Goal: Use online tool/utility

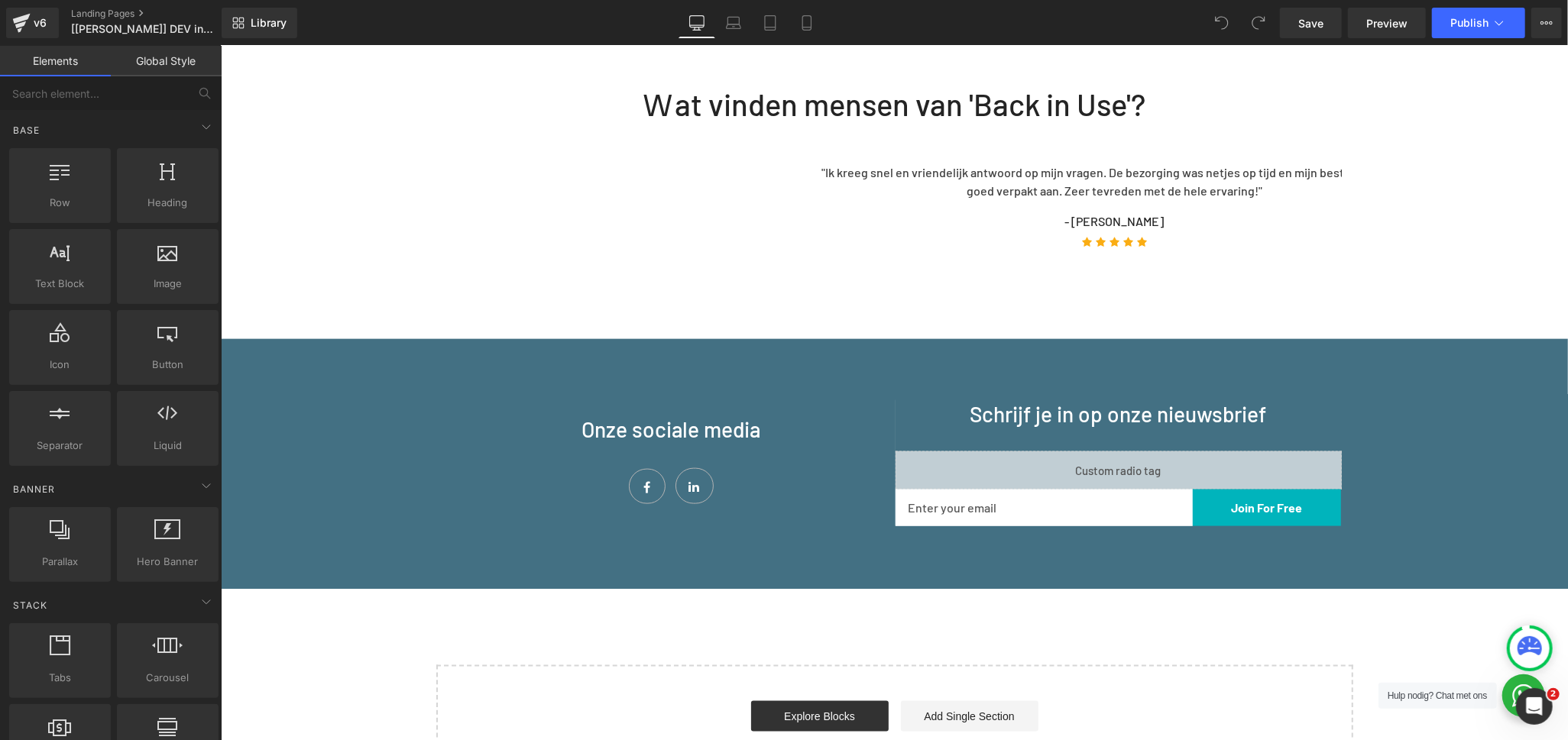
scroll to position [1442, 0]
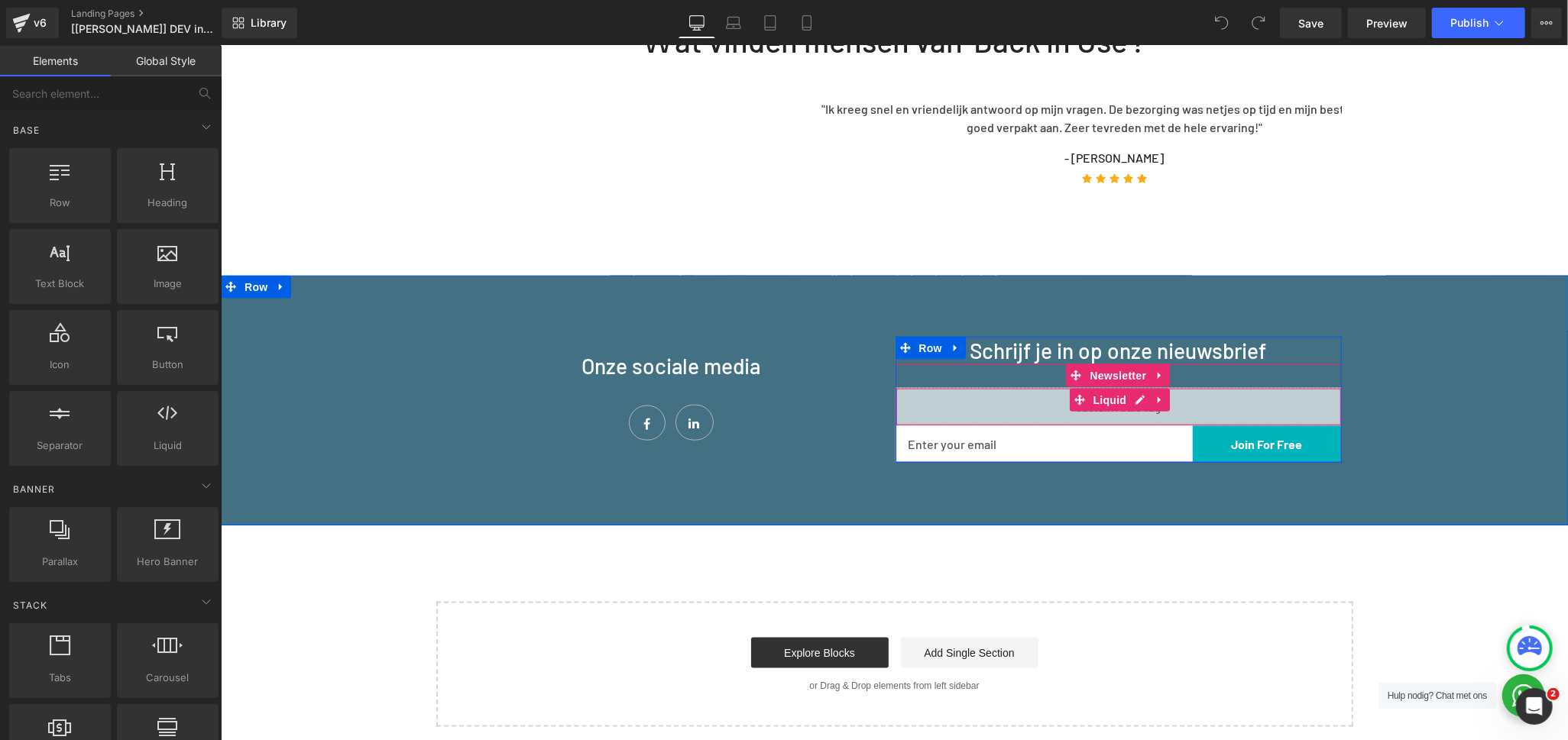
click at [1134, 387] on div "Liquid" at bounding box center [1118, 406] width 447 height 38
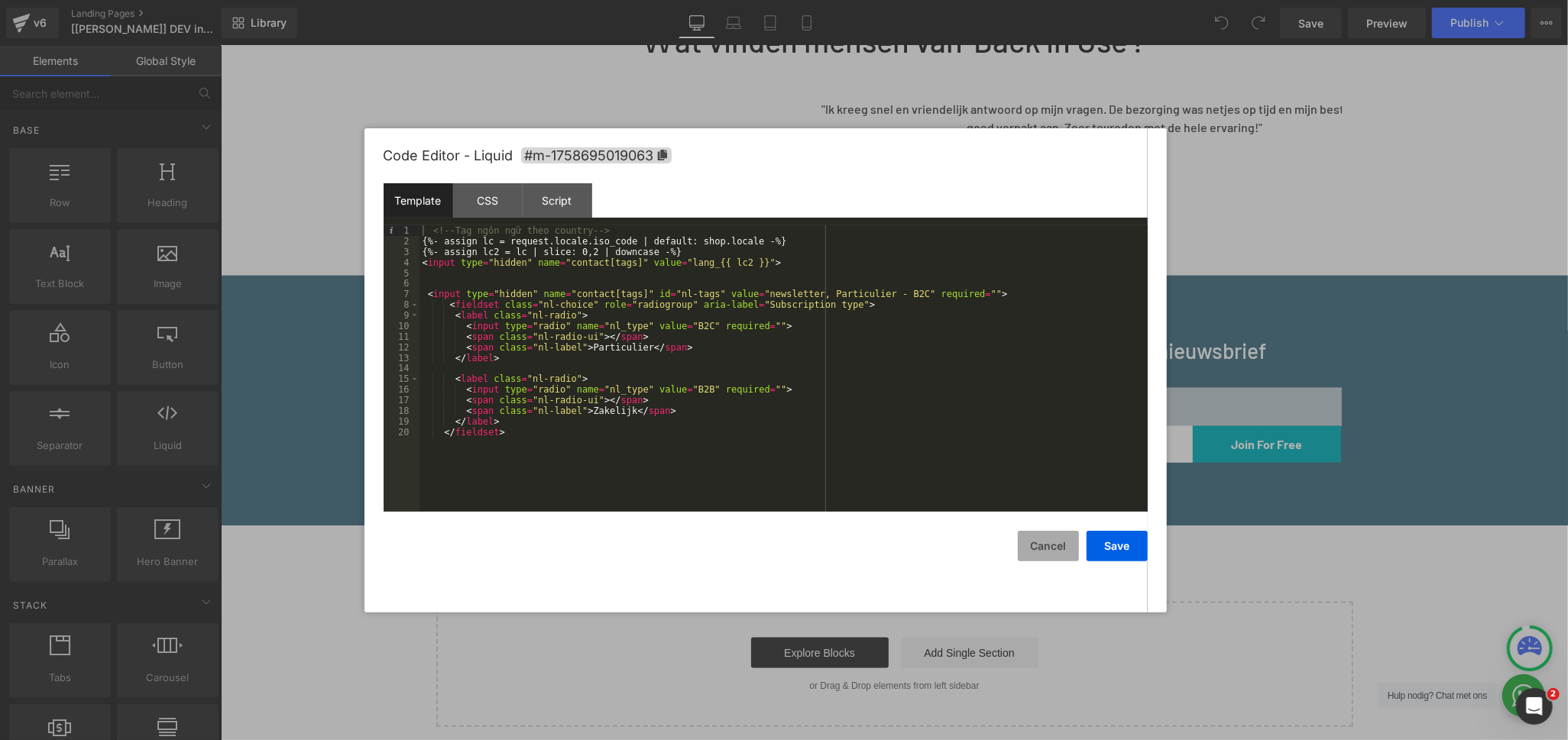
click at [1052, 547] on button "Cancel" at bounding box center [1048, 546] width 61 height 31
click at [1130, 387] on div "Liquid" at bounding box center [1118, 406] width 447 height 38
click at [773, 364] on div "<!-- Tag [PERSON_NAME] [PERSON_NAME] country --> {%- assign lc = request.locale…" at bounding box center [783, 378] width 728 height 308
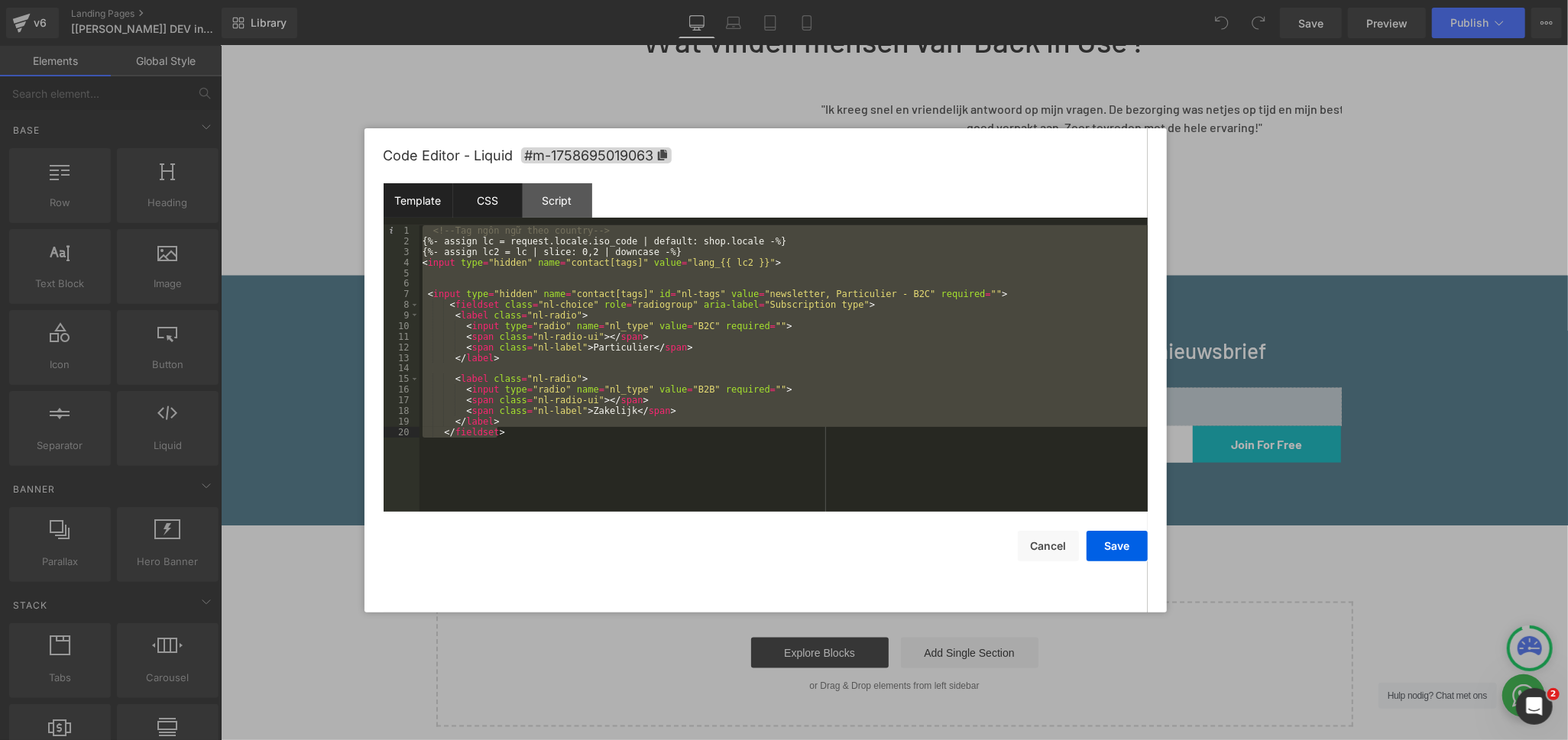
click at [503, 196] on div "CSS" at bounding box center [488, 200] width 70 height 34
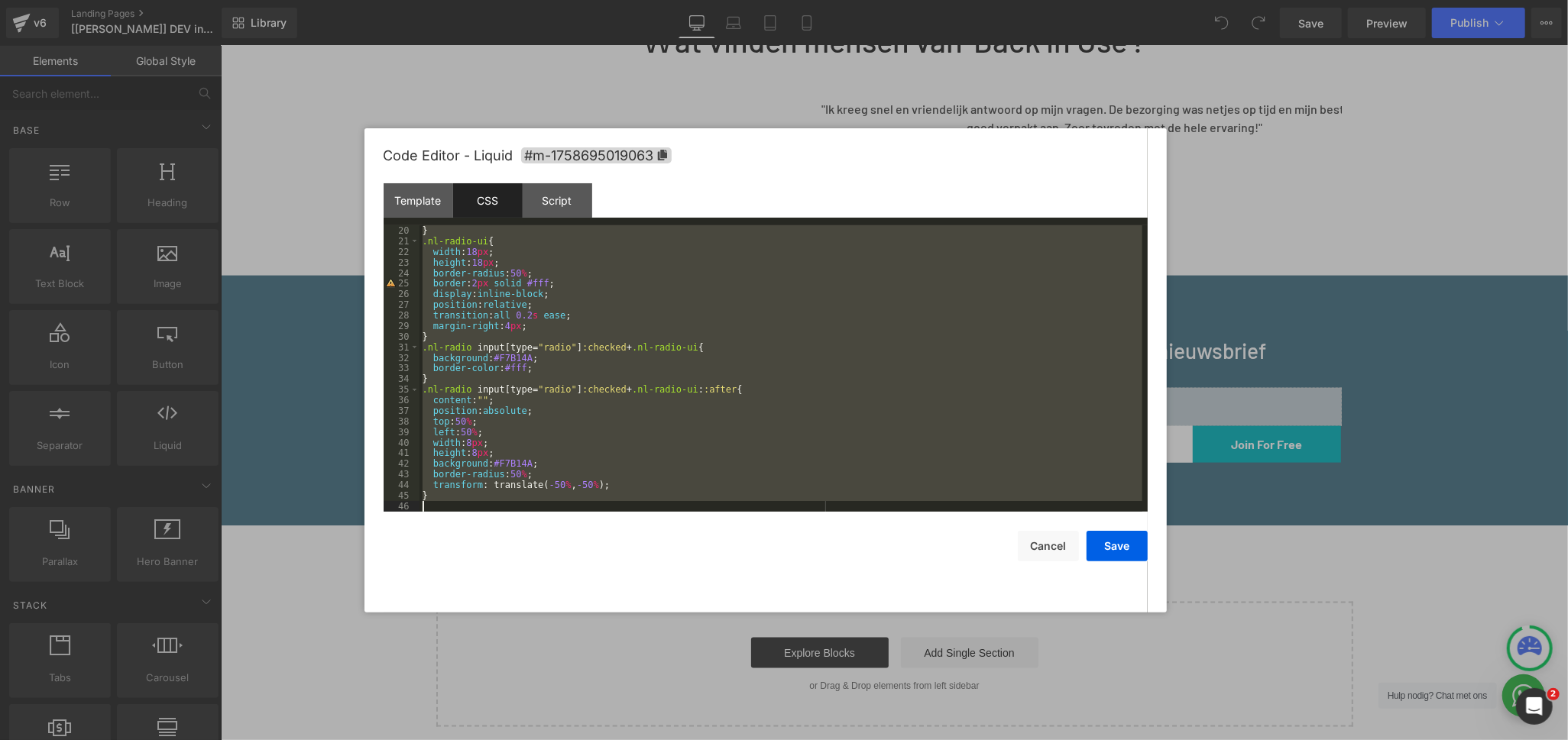
scroll to position [200, 0]
drag, startPoint x: 419, startPoint y: 253, endPoint x: 831, endPoint y: 628, distance: 557.1
click at [831, 628] on body "You are previewing how the will restyle your page. You can not edit Elements in…" at bounding box center [784, 370] width 1568 height 740
click at [1115, 547] on button "Save" at bounding box center [1117, 546] width 61 height 31
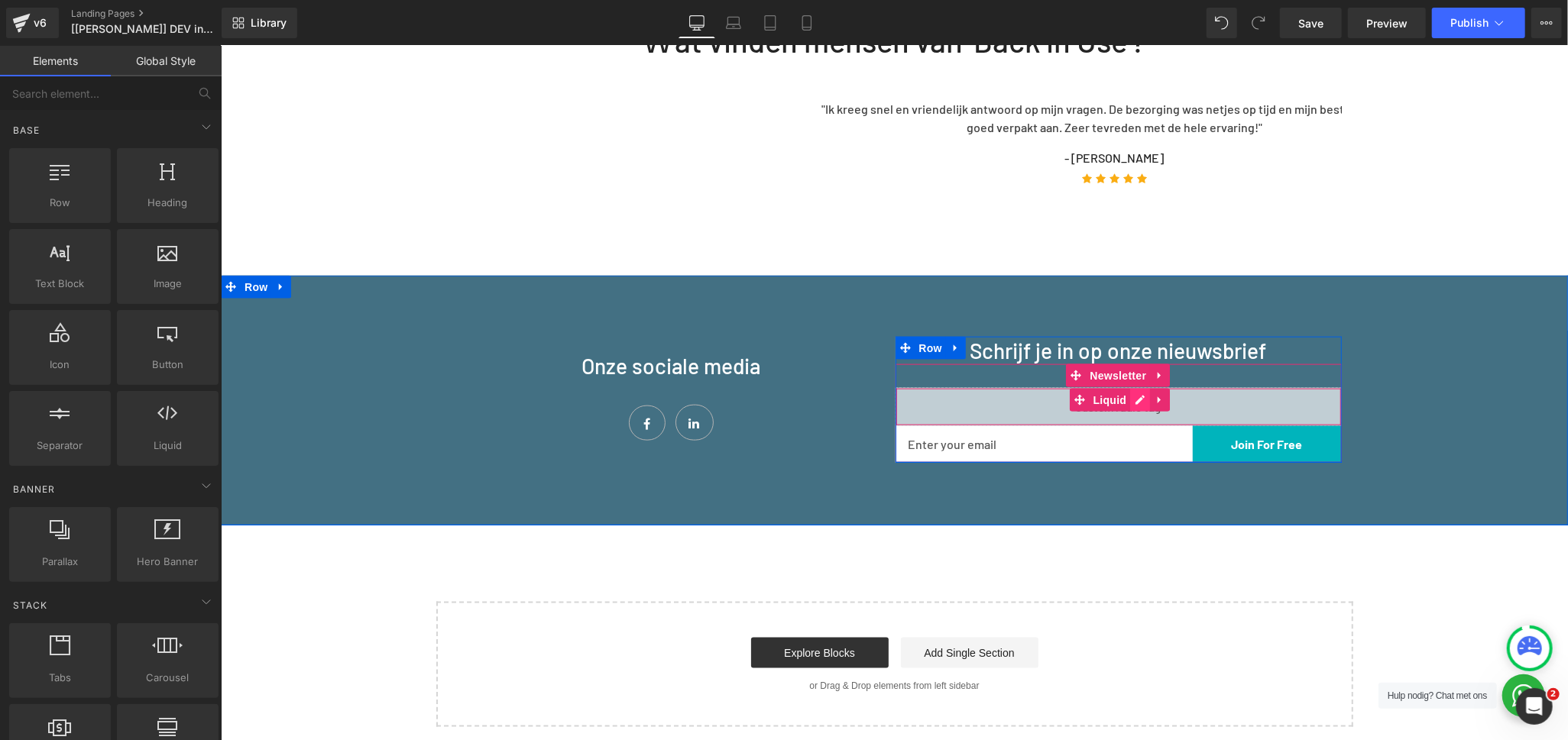
click at [1134, 388] on link at bounding box center [1139, 399] width 20 height 23
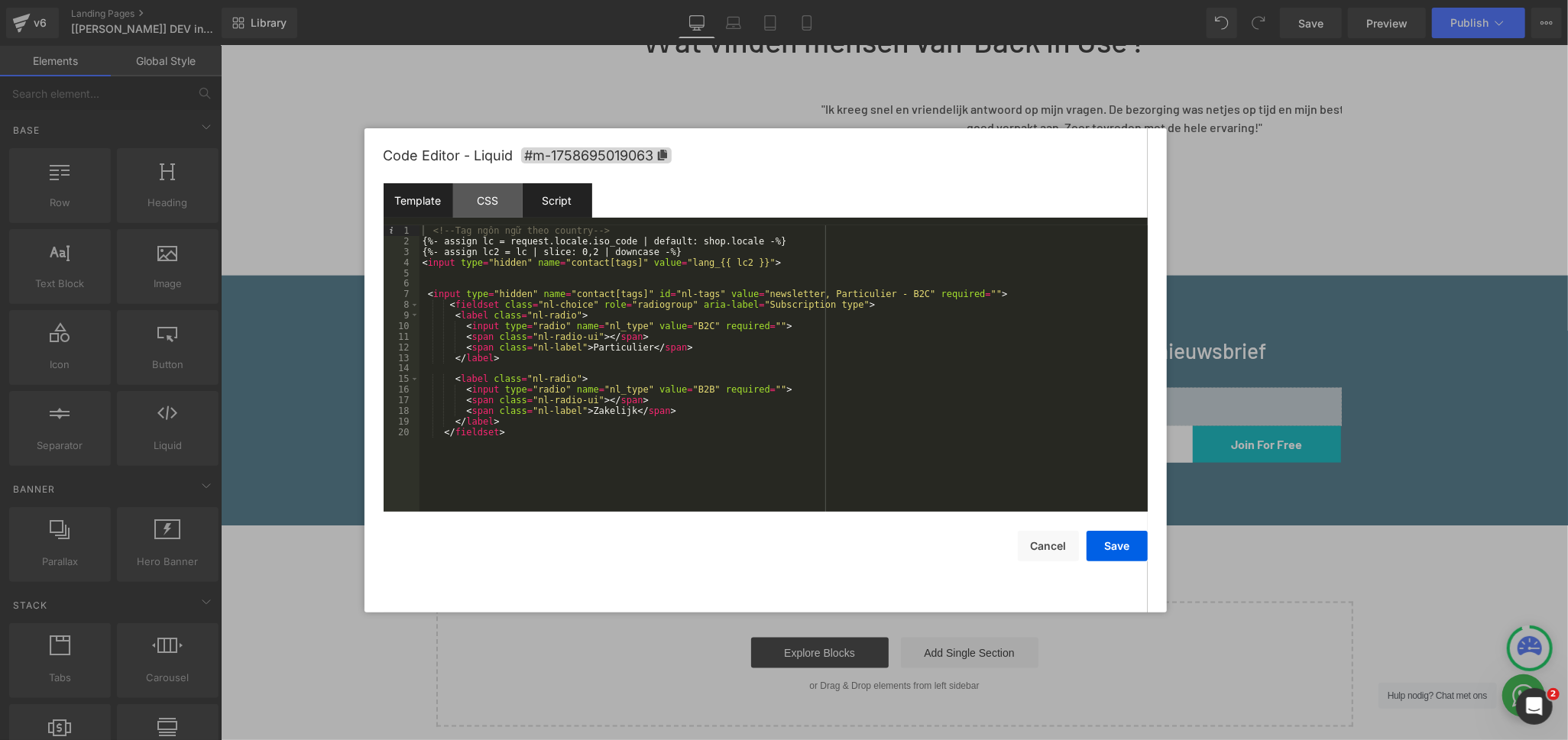
click at [555, 207] on div "Script" at bounding box center [557, 200] width 70 height 34
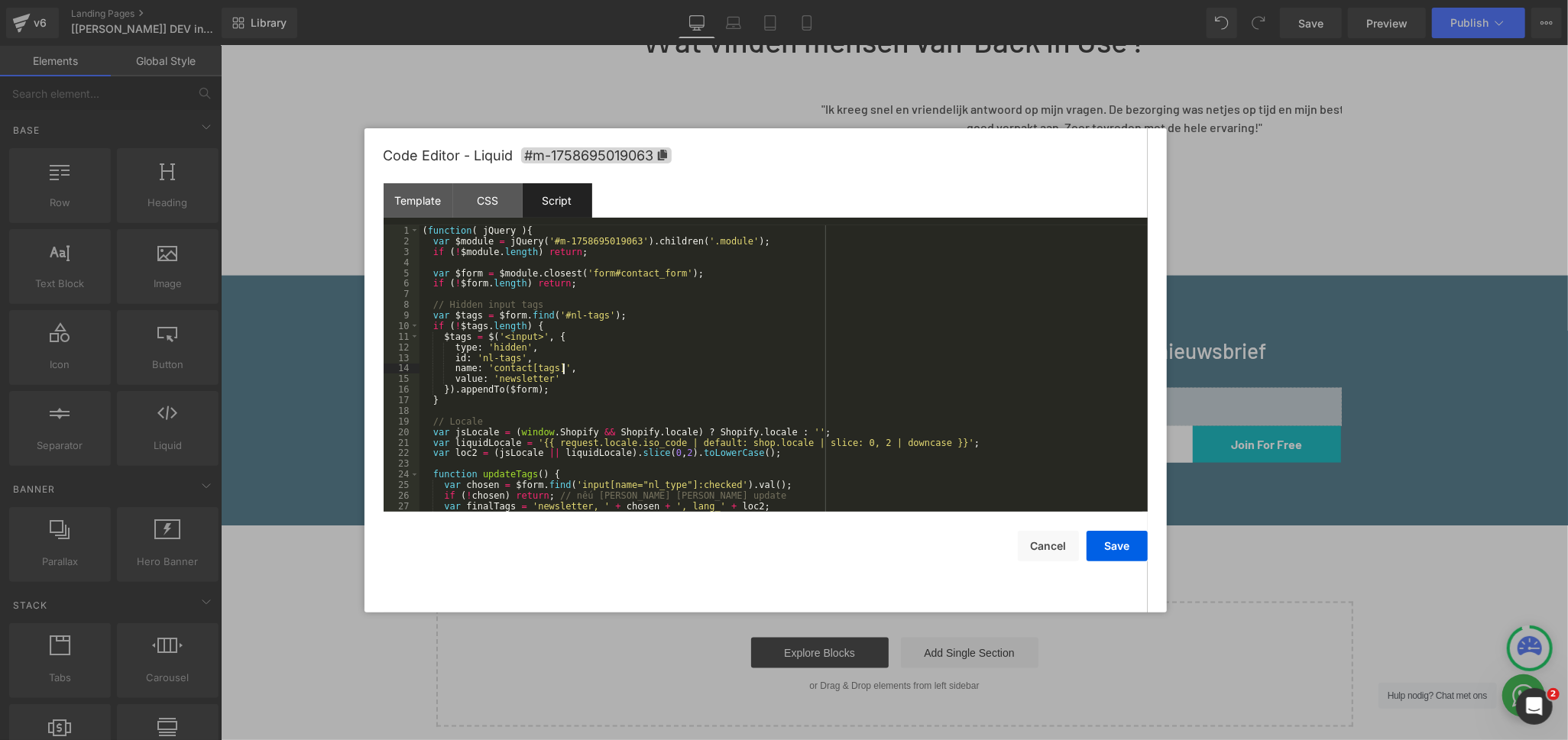
click at [778, 371] on div "( function ( jQuery ) { var $module = jQuery ( '#m-1758695019063' ) . children …" at bounding box center [781, 378] width 723 height 308
